Goal: Information Seeking & Learning: Check status

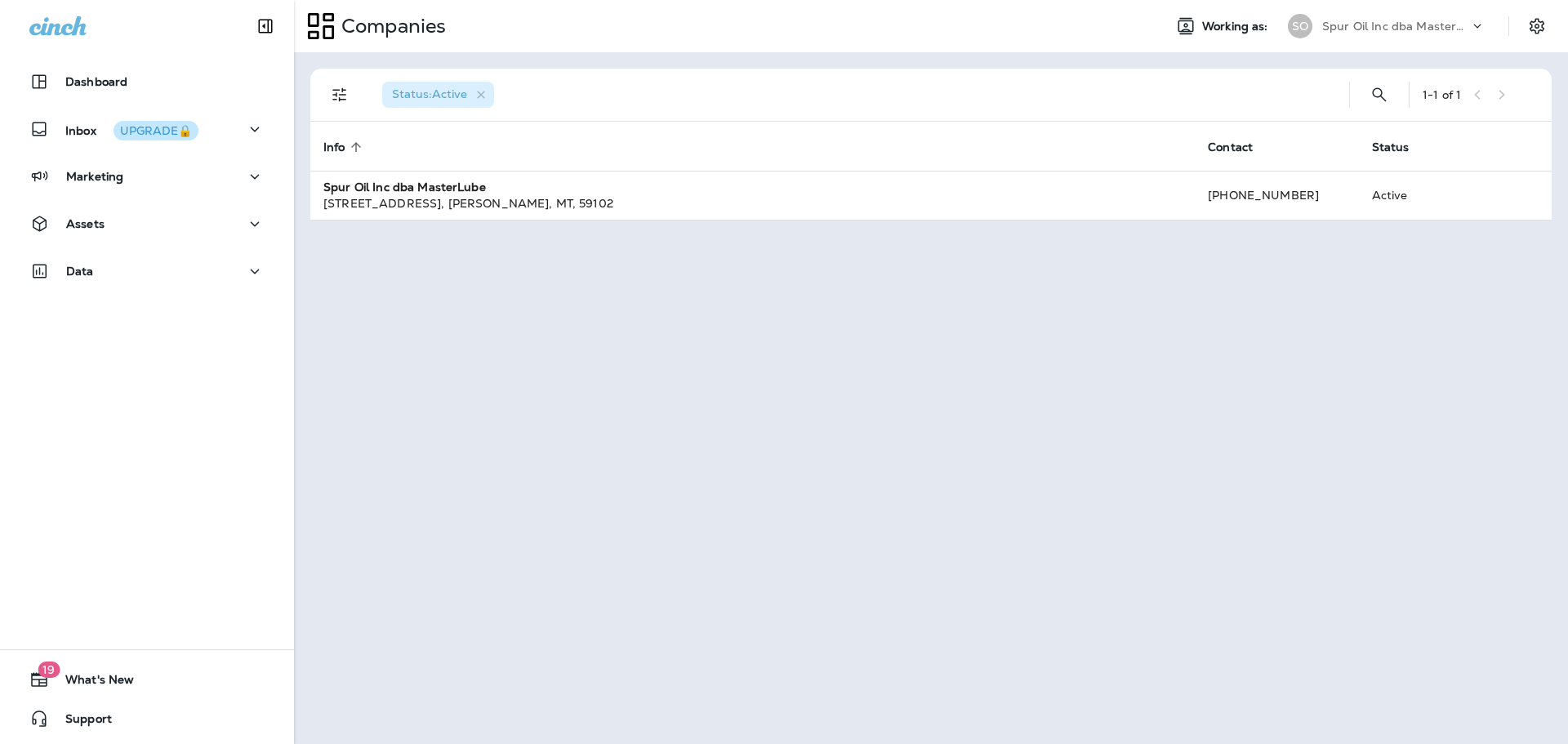
click at [62, 127] on div "Inbox UPGRADE🔒" at bounding box center [113, 129] width 169 height 21
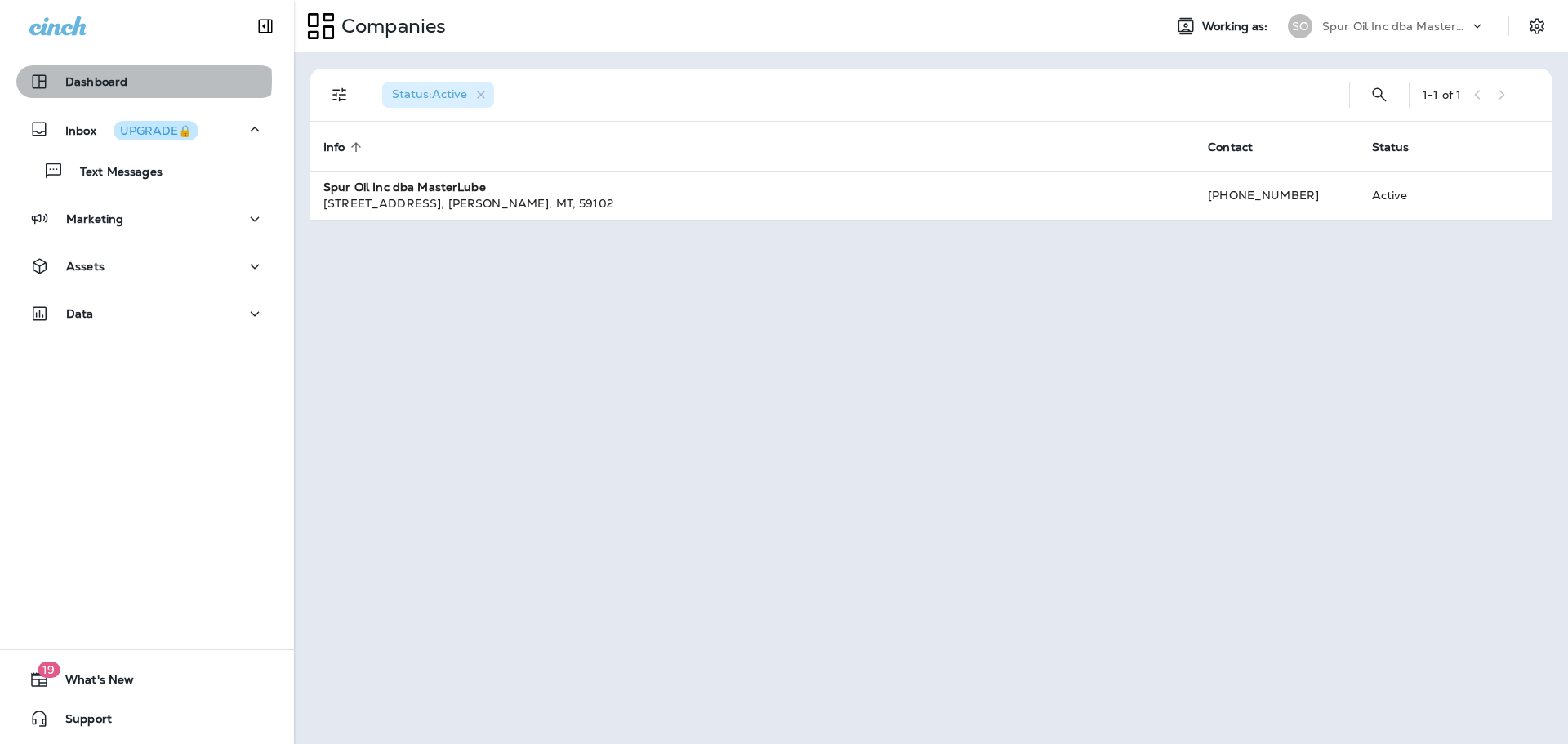
click at [134, 80] on div "Dashboard" at bounding box center [147, 81] width 236 height 20
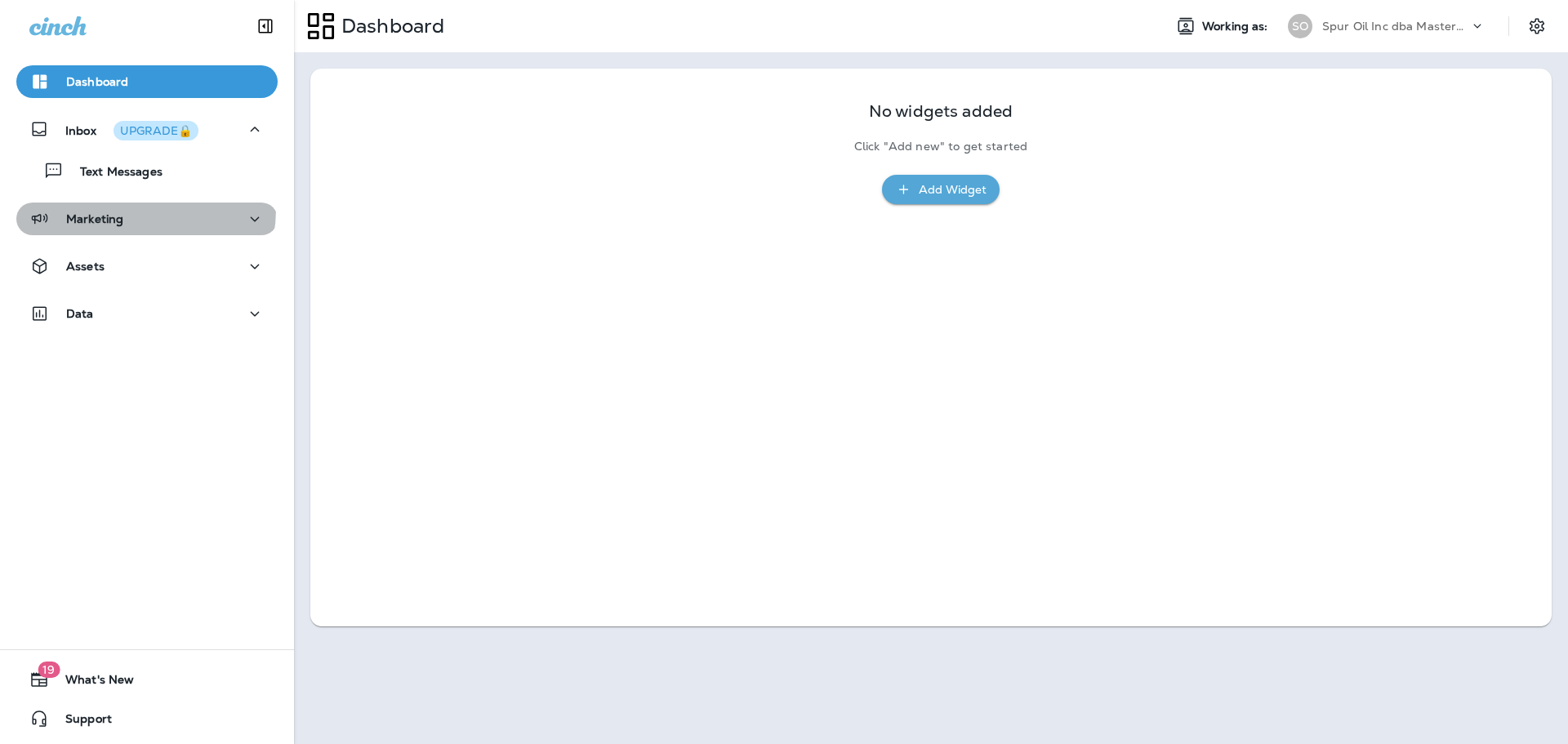
click at [144, 210] on div "Marketing" at bounding box center [147, 220] width 236 height 21
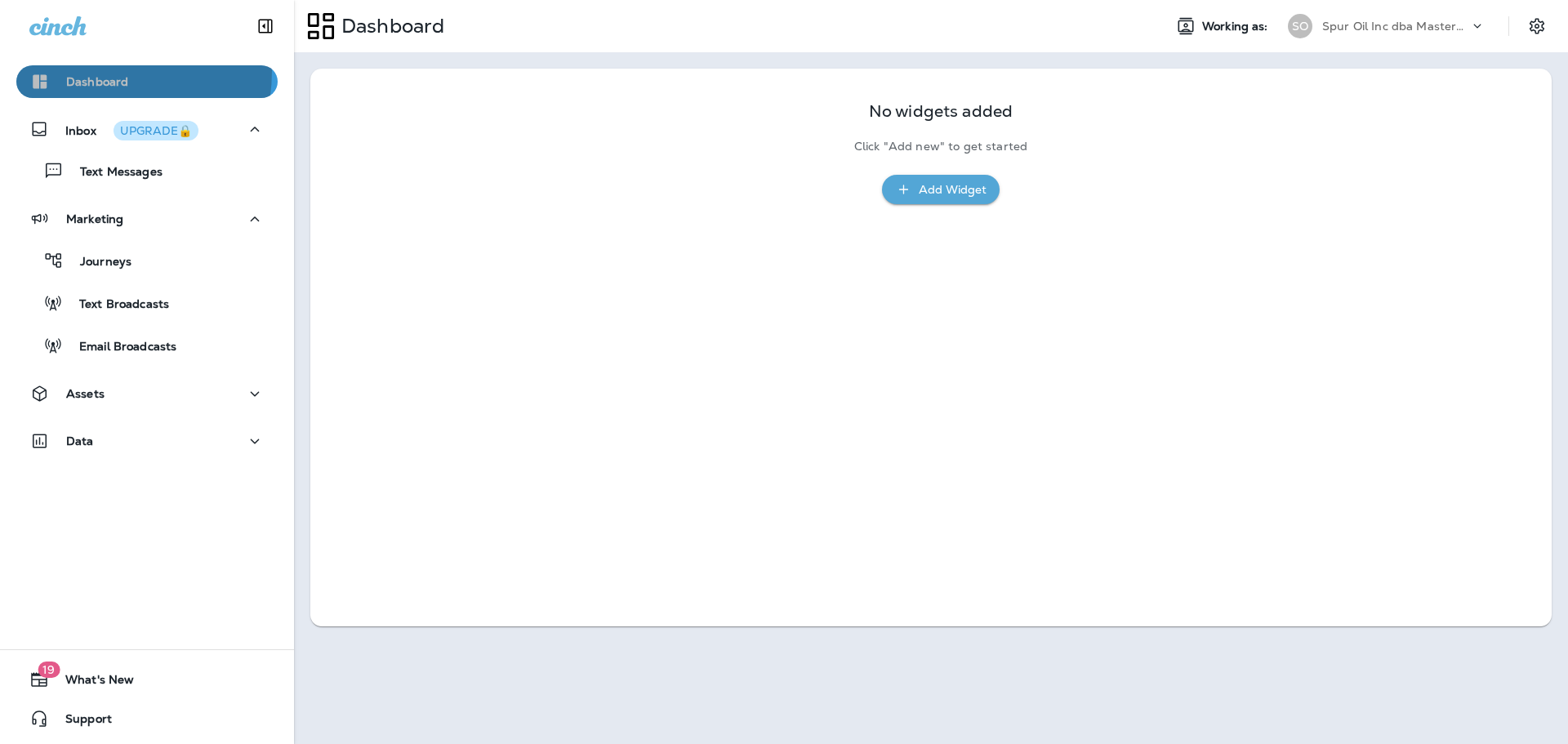
click at [68, 71] on button "Dashboard" at bounding box center [146, 81] width 261 height 33
click at [1331, 25] on p "Spur Oil Inc dba MasterLube" at bounding box center [1396, 26] width 147 height 13
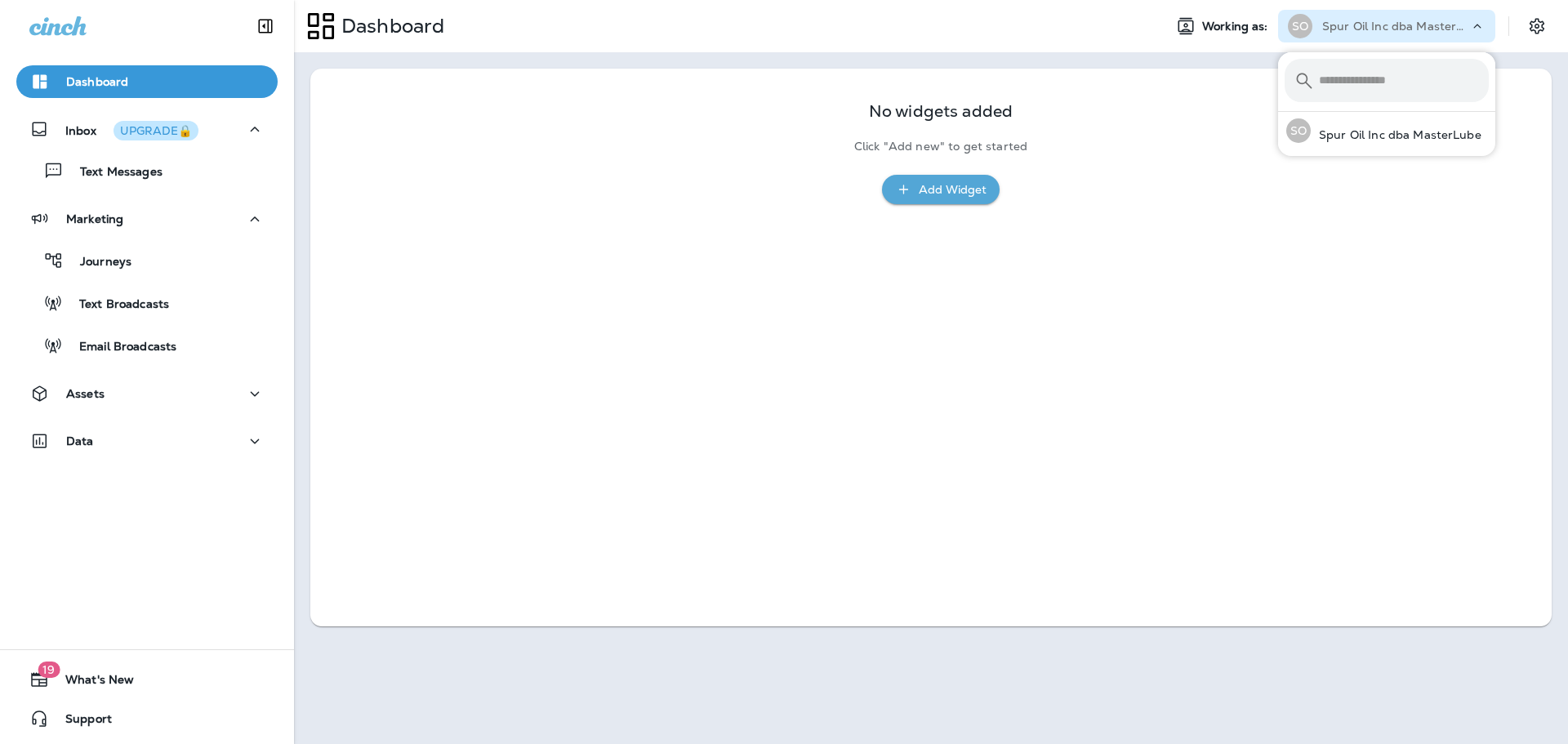
click at [1331, 25] on p "Spur Oil Inc dba MasterLube" at bounding box center [1396, 26] width 147 height 13
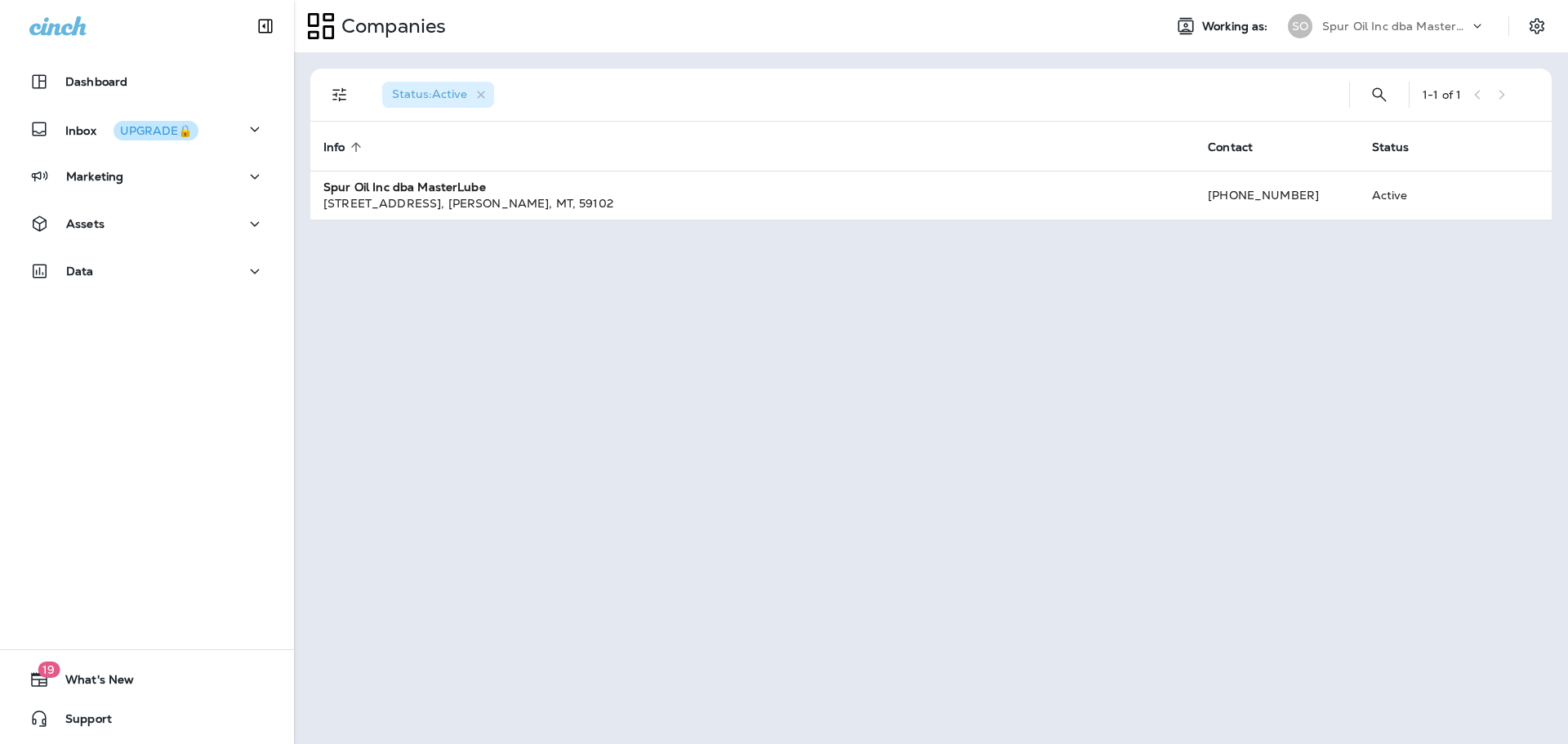
click at [512, 193] on div "Spur Oil Inc dba MasterLube" at bounding box center [752, 187] width 859 height 16
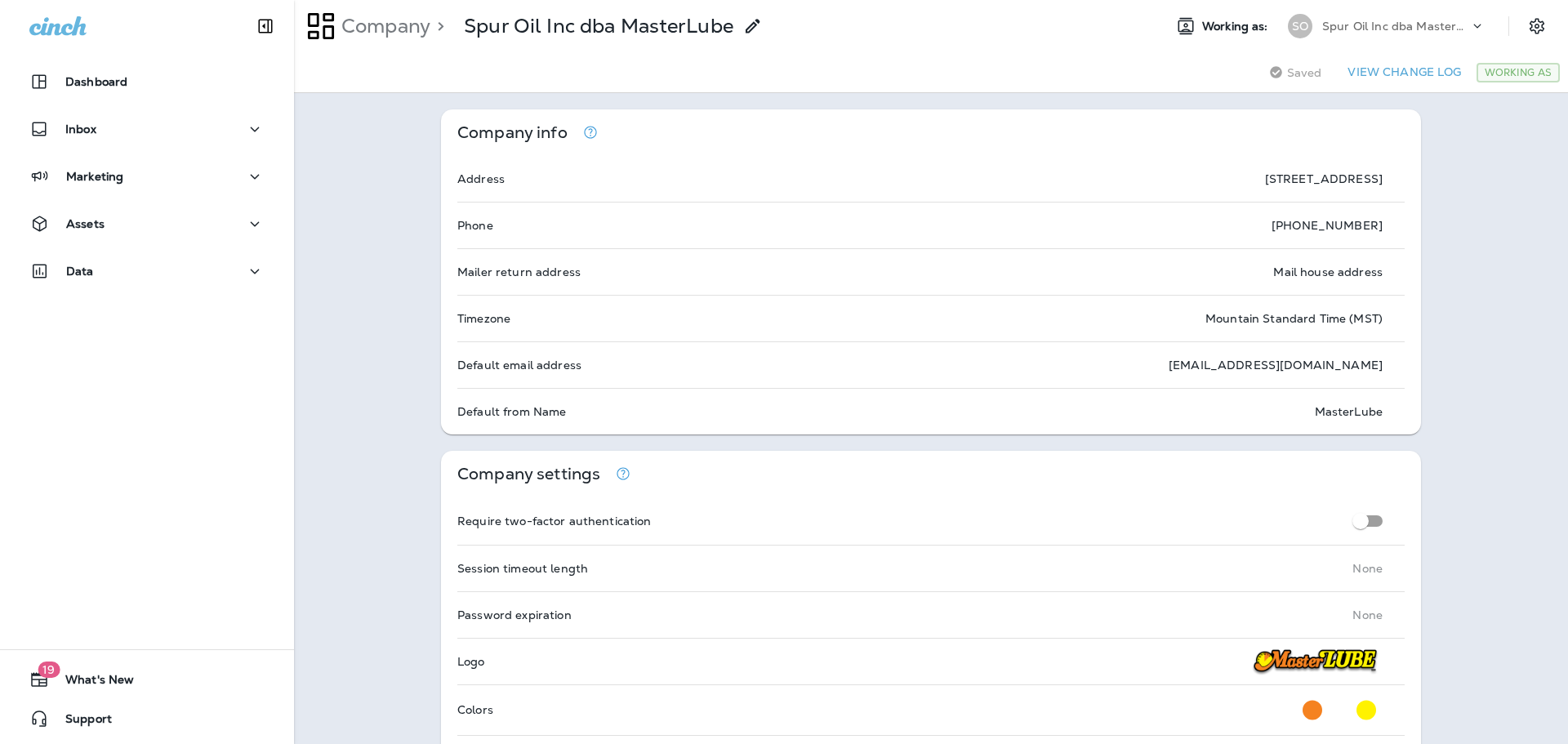
click at [245, 214] on icon "button" at bounding box center [255, 224] width 20 height 21
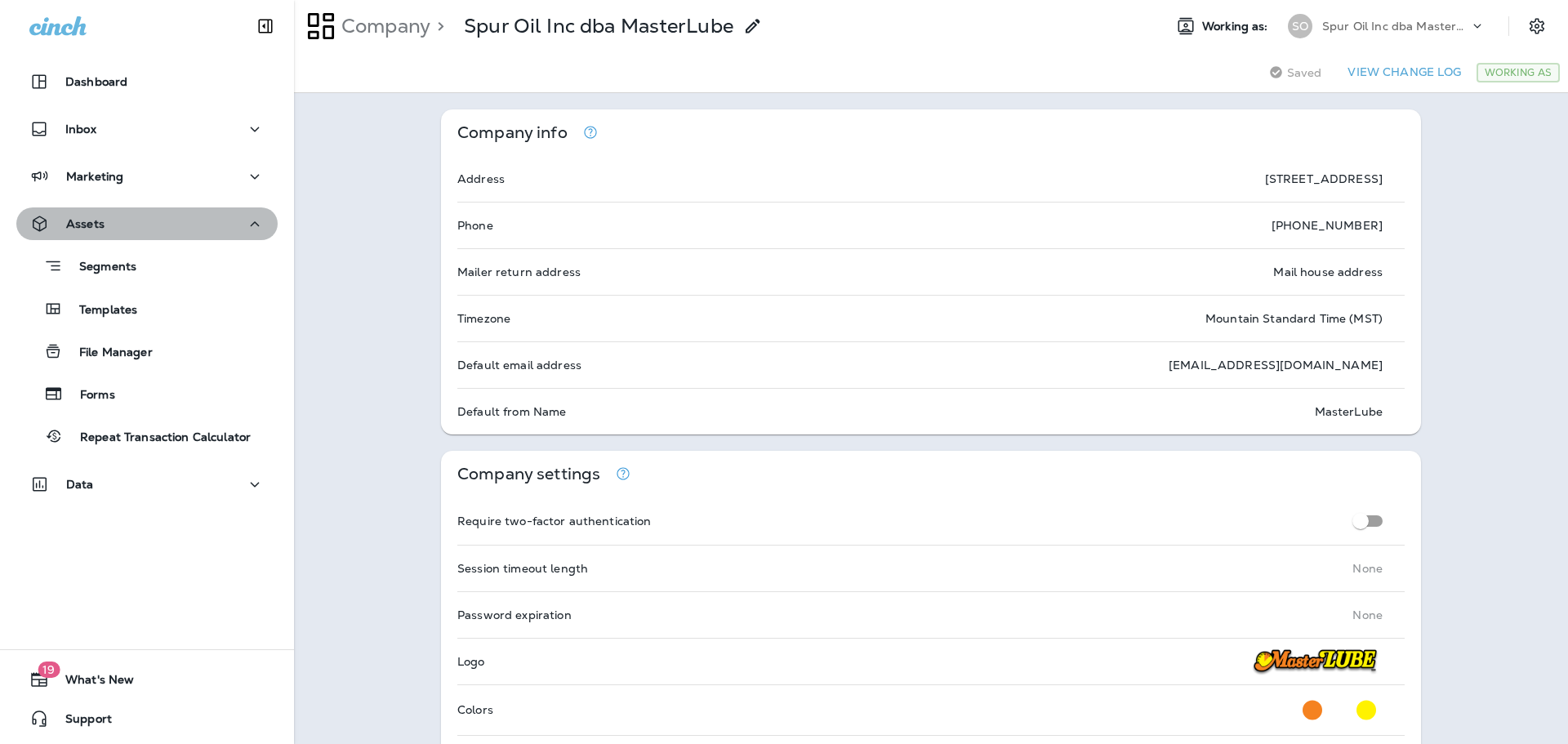
click at [187, 234] on button "Assets" at bounding box center [146, 223] width 261 height 33
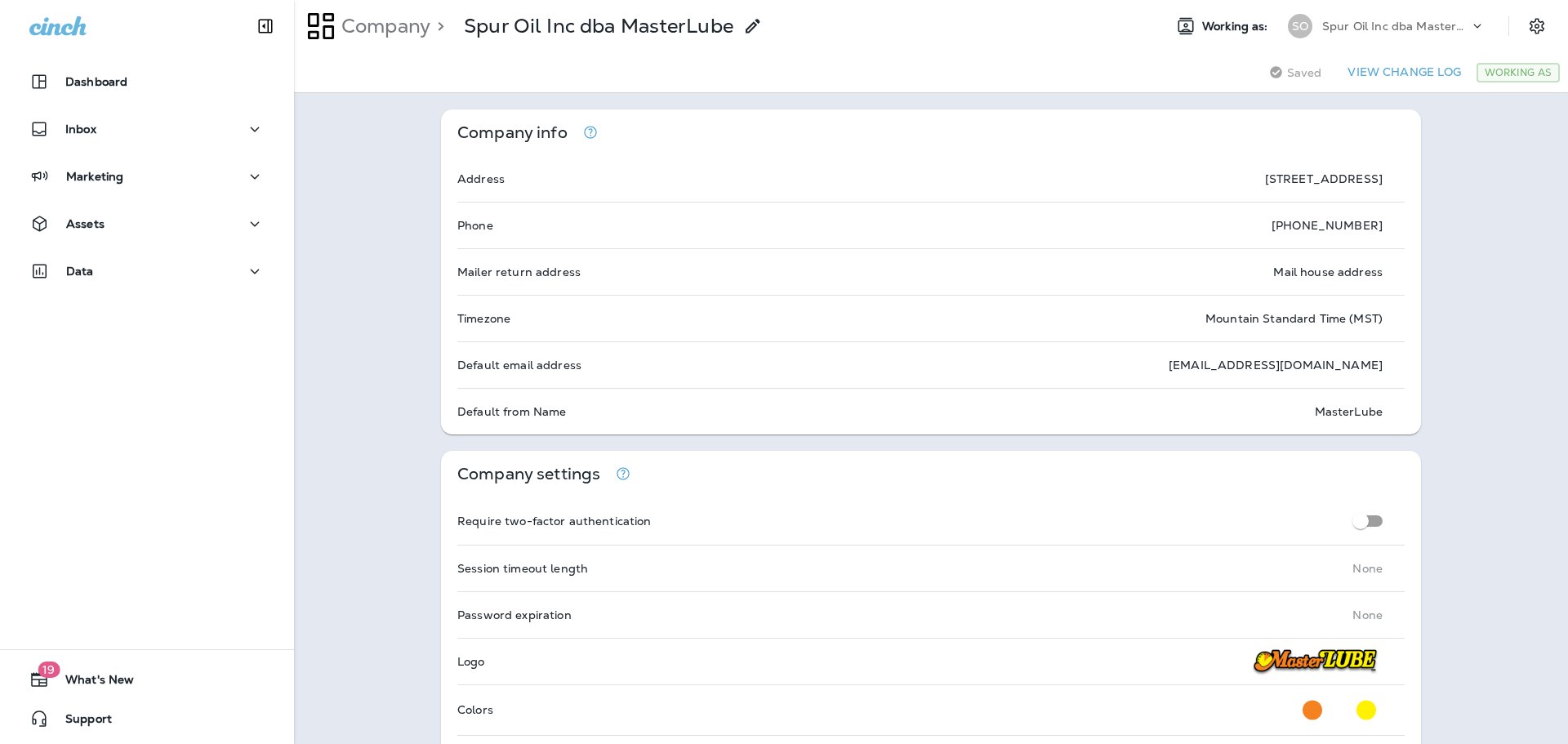
click at [216, 272] on div "Data" at bounding box center [147, 272] width 236 height 21
click at [143, 304] on button "Analytics" at bounding box center [146, 313] width 261 height 34
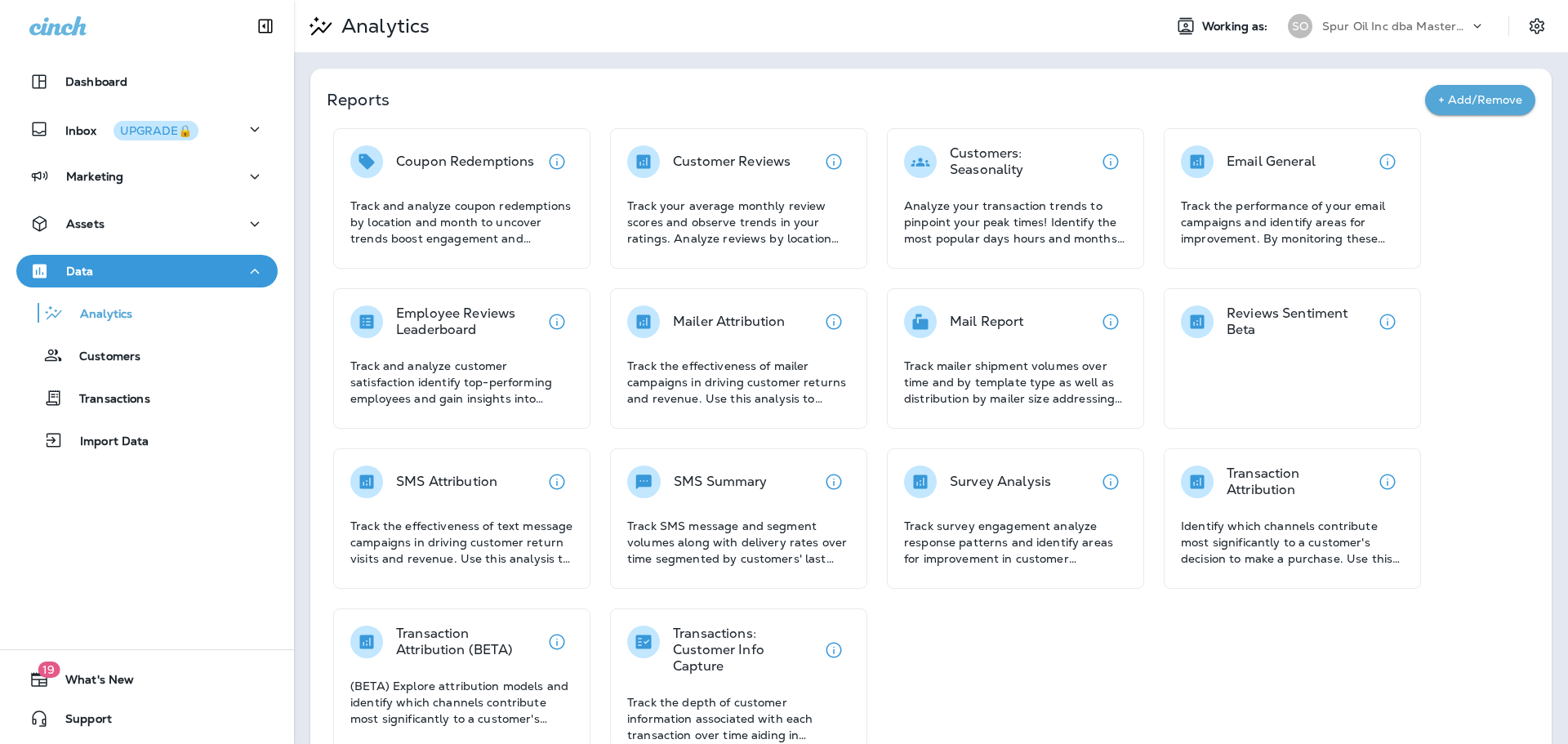
click at [429, 174] on div "Coupon Redemptions" at bounding box center [465, 161] width 139 height 33
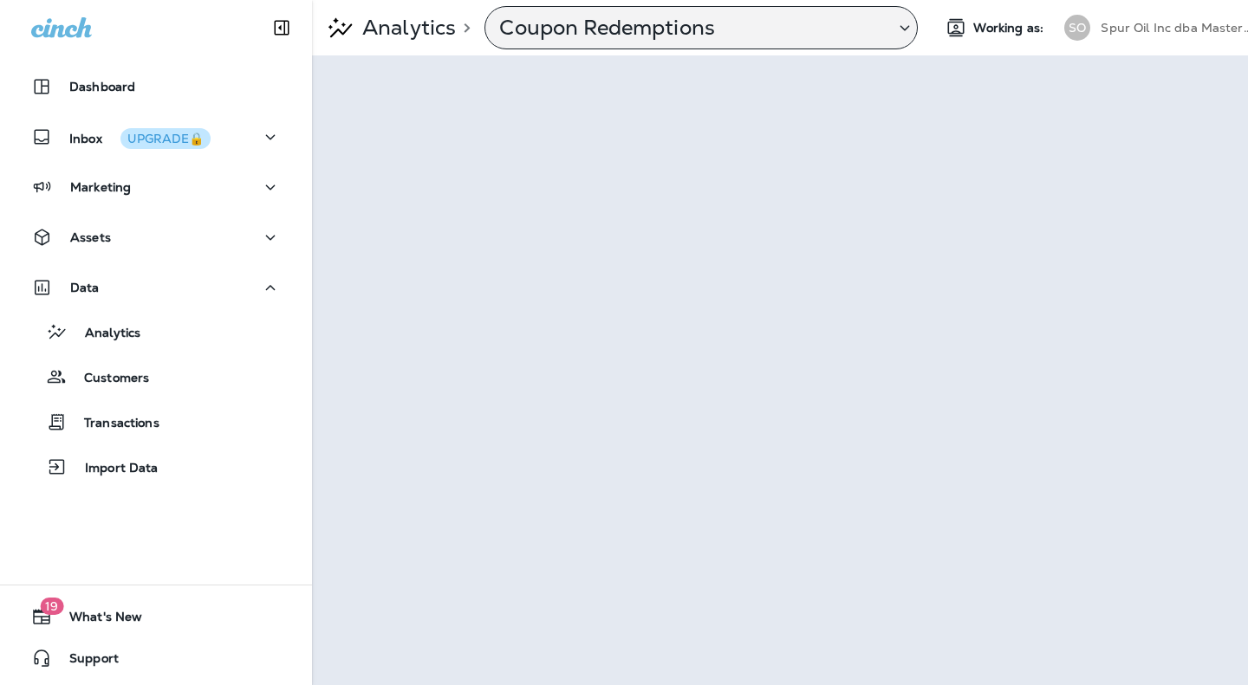
click at [709, 30] on p "Coupon Redemptions" at bounding box center [689, 28] width 381 height 26
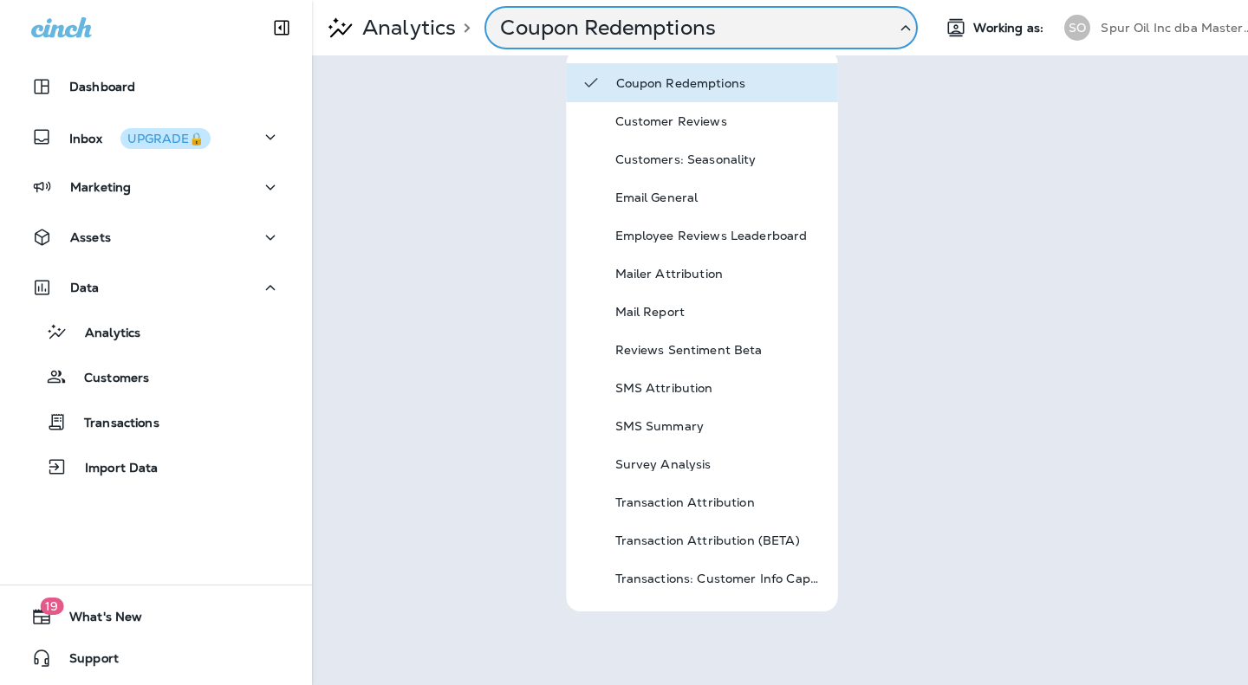
click at [619, 71] on div "Coupon Redemptions" at bounding box center [702, 82] width 271 height 39
